Goal: Contribute content: Add original content to the website for others to see

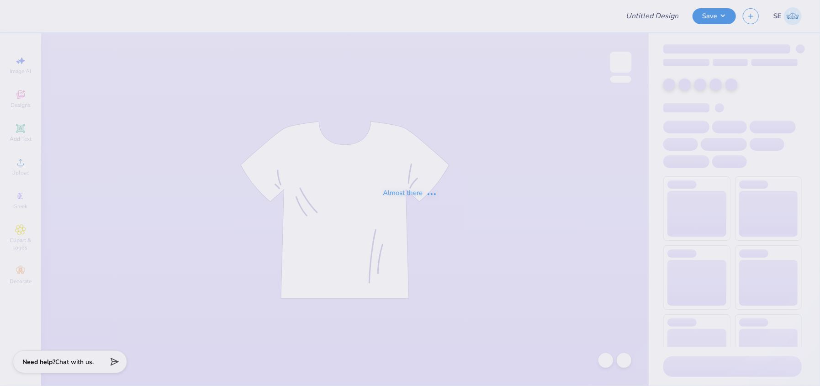
type input "[PERSON_NAME] : [GEOGRAPHIC_DATA]"
type input "24"
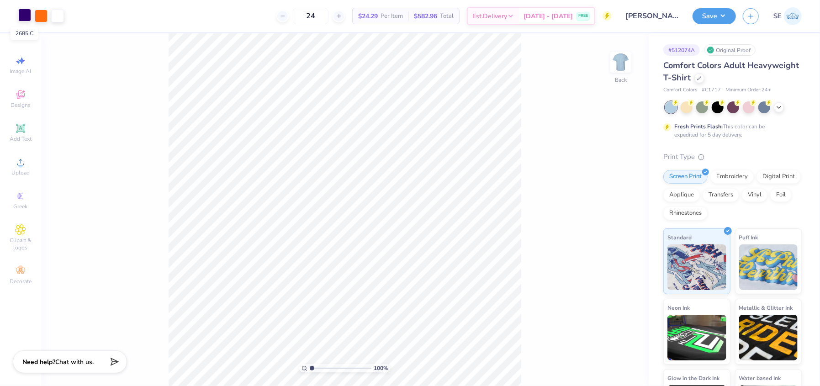
click at [24, 16] on div at bounding box center [24, 15] width 13 height 13
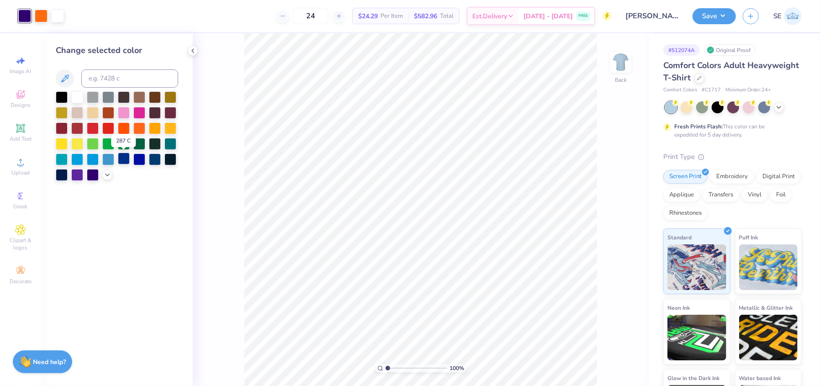
click at [122, 156] on div at bounding box center [124, 159] width 12 height 12
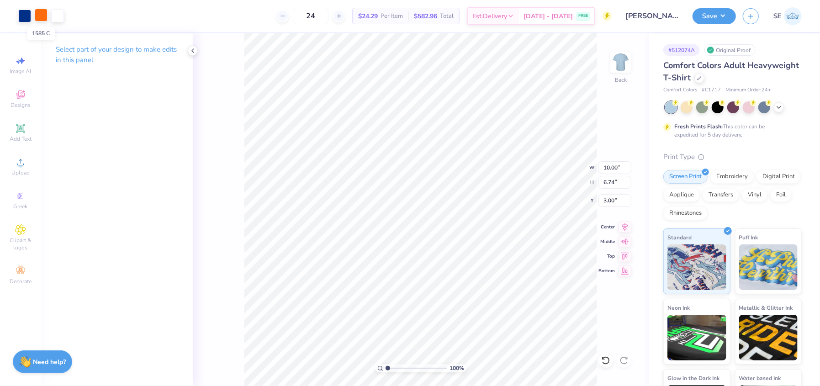
click at [41, 17] on div at bounding box center [41, 15] width 13 height 13
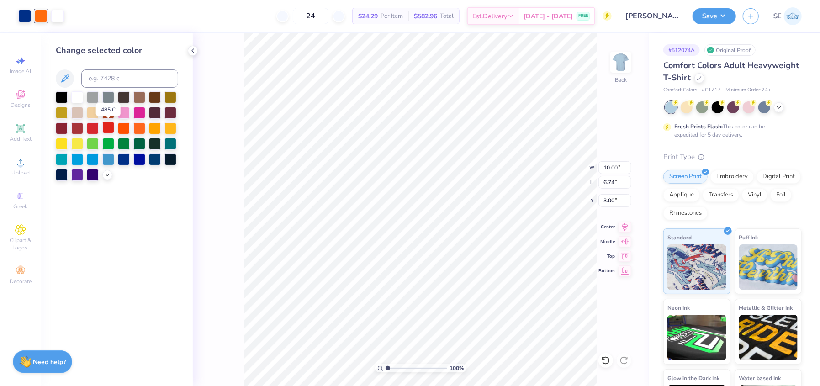
click at [108, 129] on div at bounding box center [108, 127] width 12 height 12
click at [92, 128] on div at bounding box center [93, 127] width 12 height 12
click at [75, 127] on div at bounding box center [77, 127] width 12 height 12
click at [87, 127] on div at bounding box center [93, 127] width 12 height 12
click at [90, 127] on div at bounding box center [93, 127] width 12 height 12
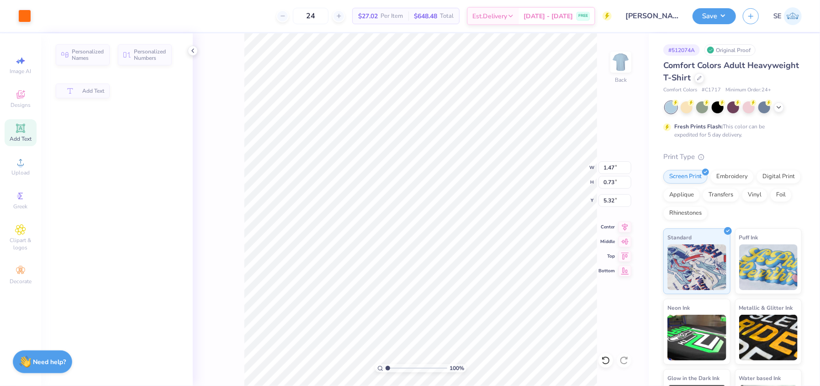
type input "1.47"
type input "0.73"
type input "5.32"
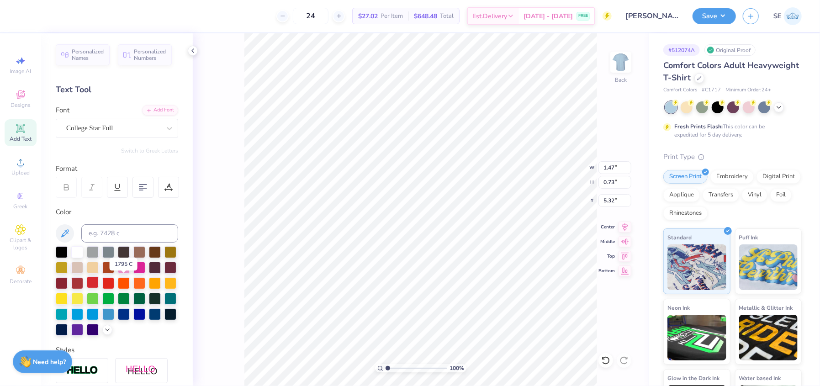
click at [99, 284] on div at bounding box center [93, 282] width 12 height 12
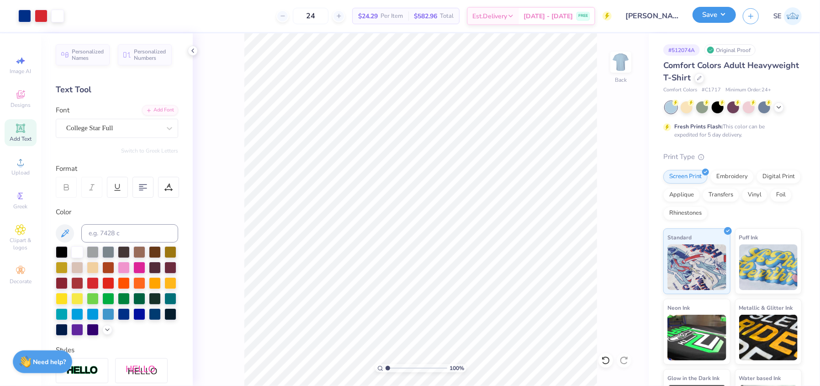
click at [709, 11] on button "Save" at bounding box center [713, 15] width 43 height 16
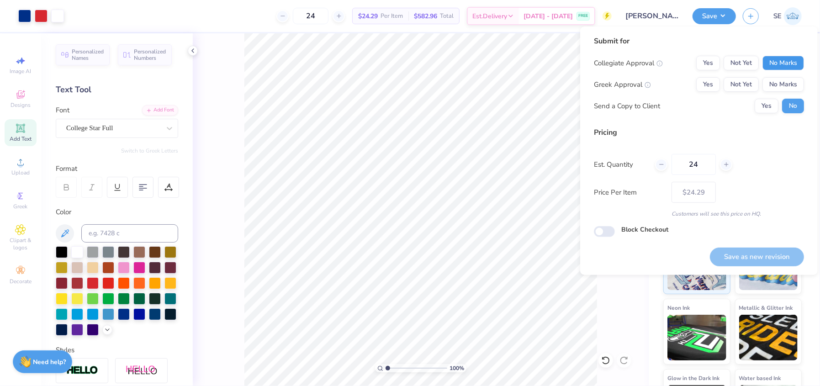
click at [775, 58] on button "No Marks" at bounding box center [783, 63] width 42 height 15
click at [717, 61] on button "Yes" at bounding box center [708, 63] width 24 height 15
click at [771, 88] on button "No Marks" at bounding box center [783, 84] width 42 height 15
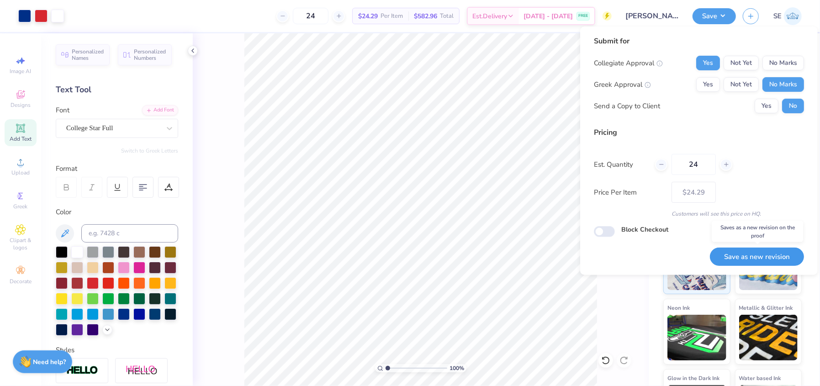
click at [740, 254] on button "Save as new revision" at bounding box center [757, 257] width 94 height 19
type input "$24.29"
